Goal: Find specific page/section: Find specific page/section

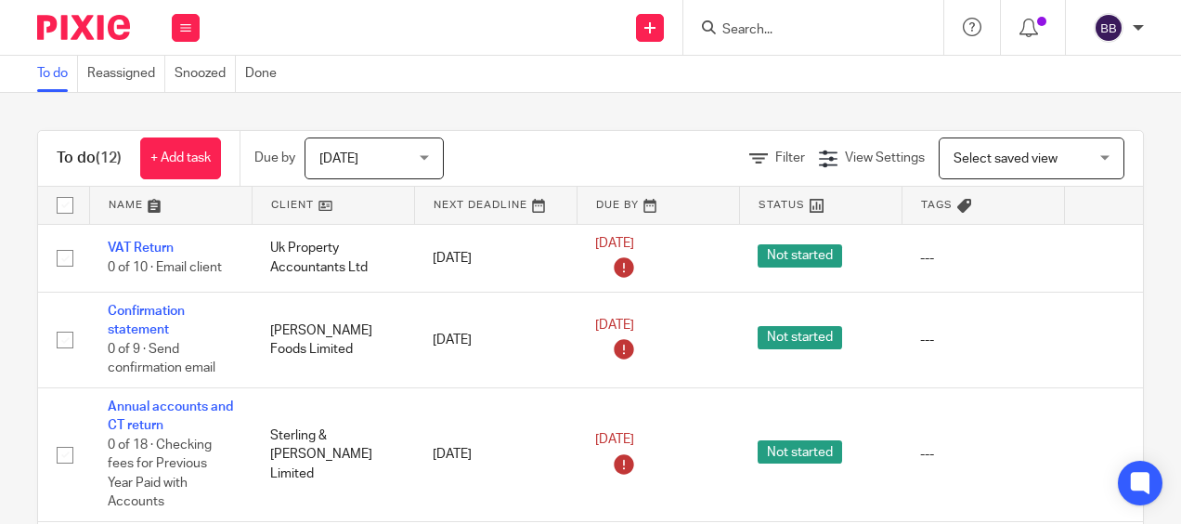
click at [811, 29] on input "Search" at bounding box center [803, 30] width 167 height 17
paste input "General Mediterranean Holding S.A., Spf"
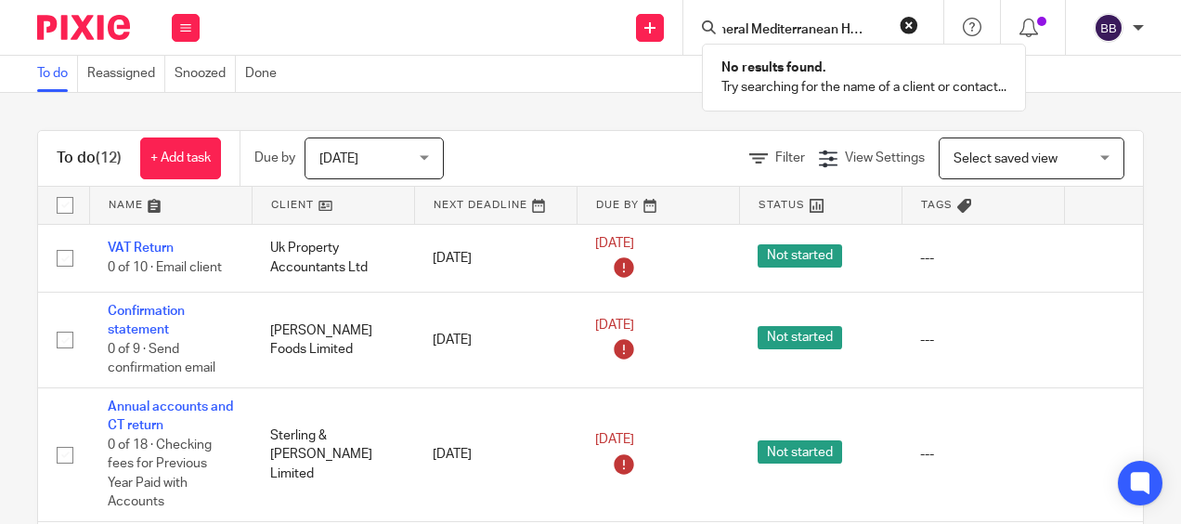
scroll to position [0, 26]
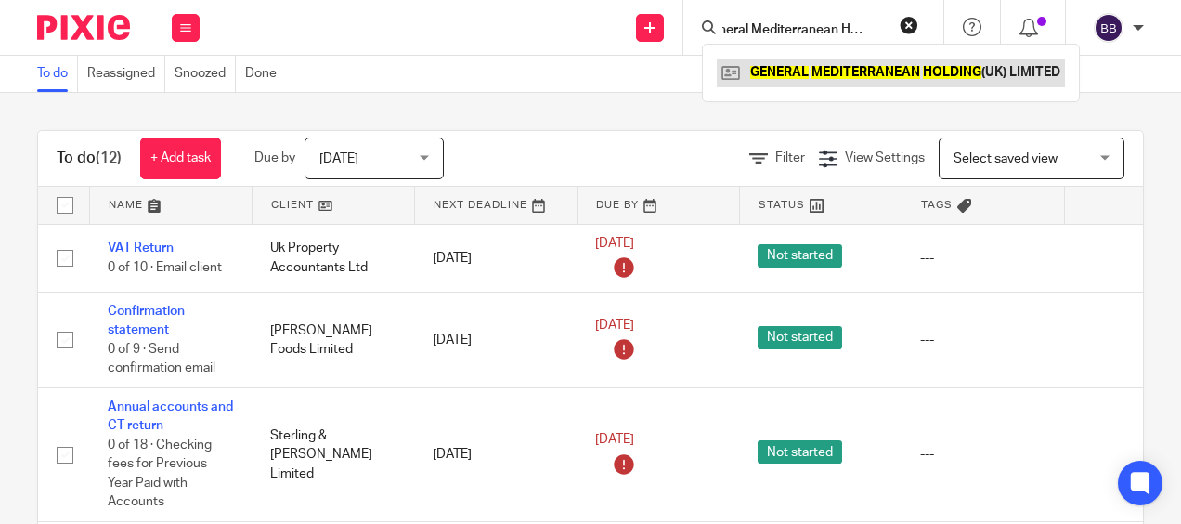
type input "General Mediterranean Holding"
click at [798, 63] on link at bounding box center [891, 72] width 348 height 28
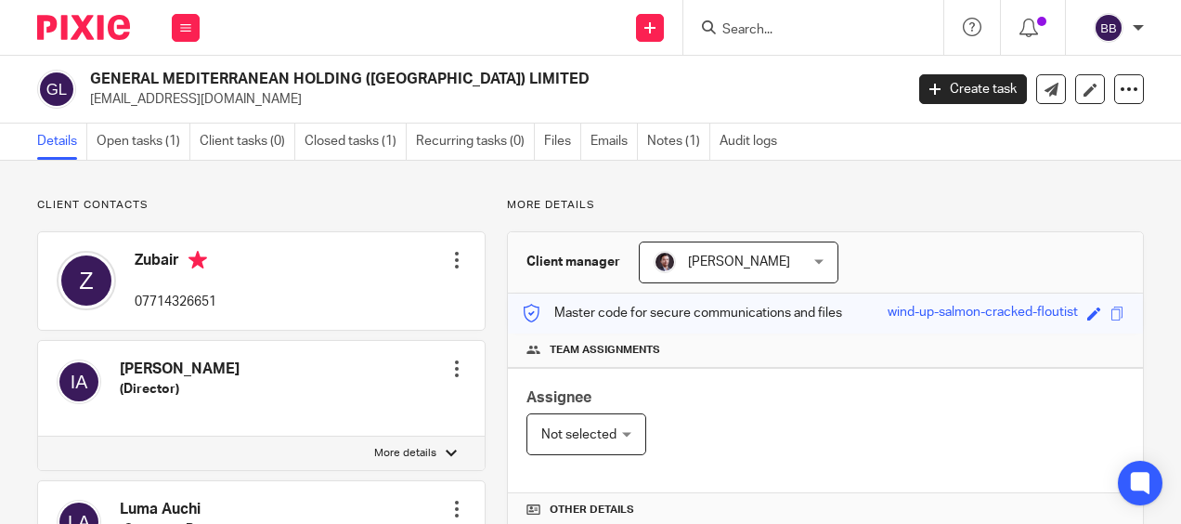
click at [178, 85] on h2 "GENERAL MEDITERRANEAN HOLDING ([GEOGRAPHIC_DATA]) LIMITED" at bounding box center [410, 79] width 641 height 19
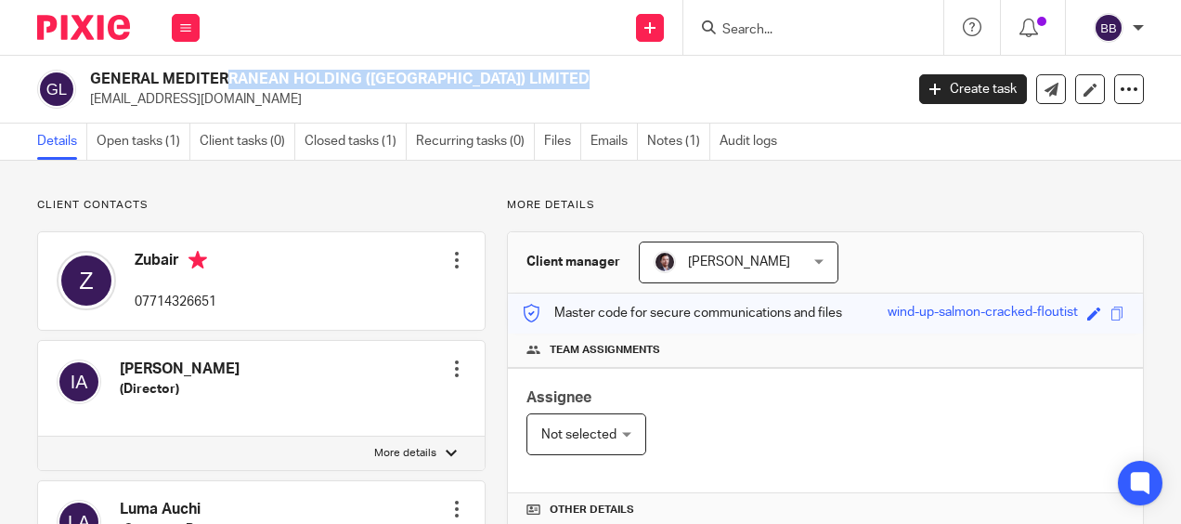
click at [178, 85] on h2 "GENERAL MEDITERRANEAN HOLDING ([GEOGRAPHIC_DATA]) LIMITED" at bounding box center [410, 79] width 641 height 19
copy div "GENERAL MEDITERRANEAN HOLDING ([GEOGRAPHIC_DATA]) LIMITED"
